Goal: Navigation & Orientation: Go to known website

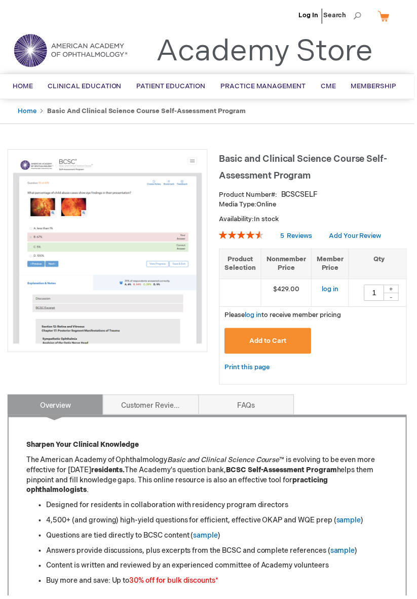
click at [22, 81] on link "Home" at bounding box center [22, 87] width 35 height 25
